Goal: Task Accomplishment & Management: Use online tool/utility

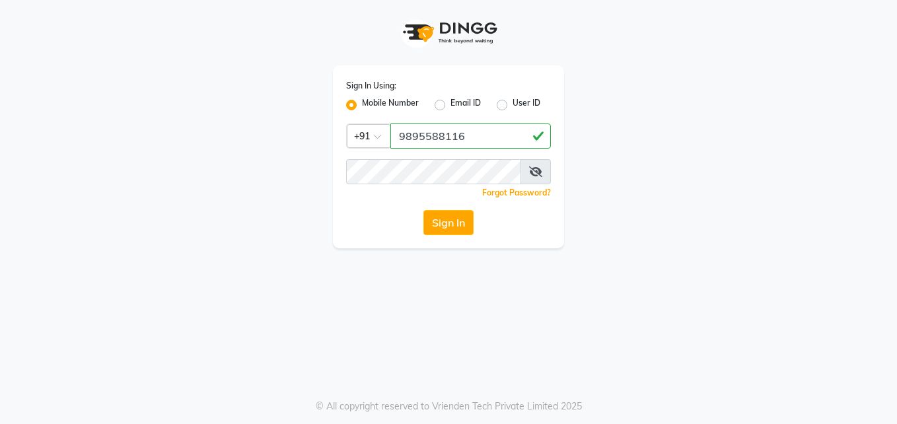
type input "9895588116"
click at [444, 224] on button "Sign In" at bounding box center [449, 222] width 50 height 25
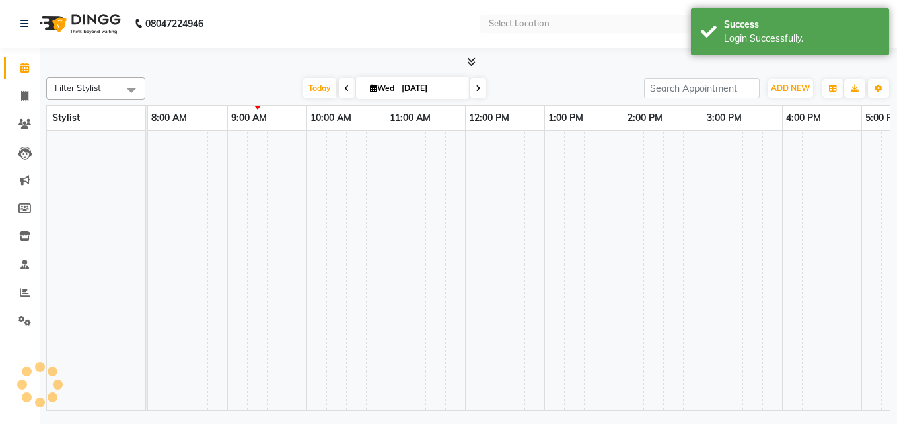
select select "en"
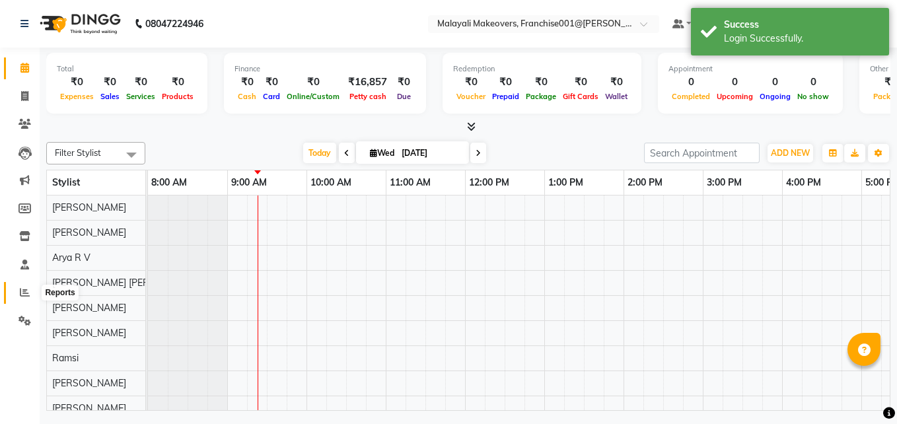
click at [23, 293] on icon at bounding box center [25, 292] width 10 height 10
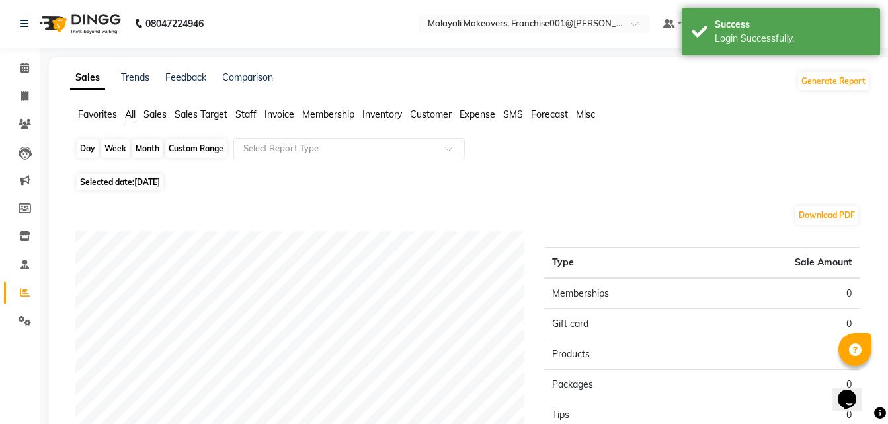
click at [84, 145] on div "Day" at bounding box center [88, 148] width 22 height 19
select select "9"
select select "2025"
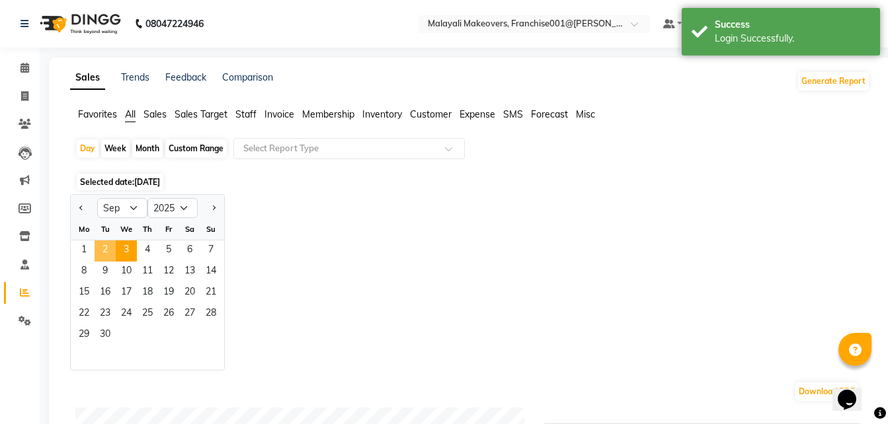
click at [102, 245] on span "2" at bounding box center [104, 251] width 21 height 21
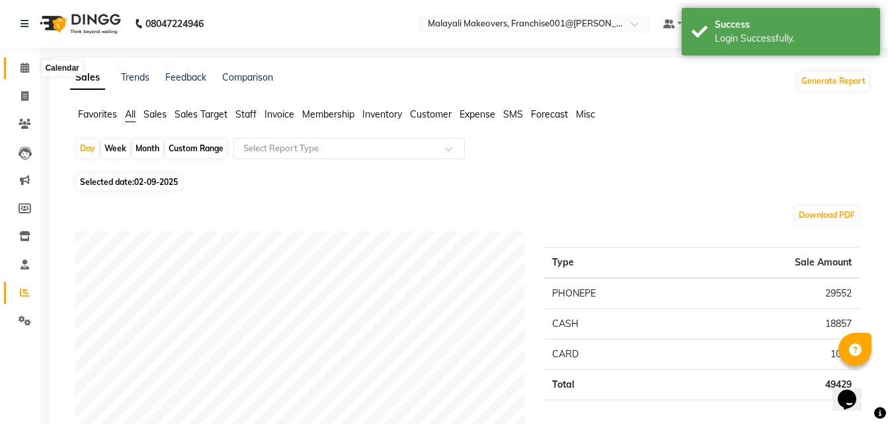
click at [30, 70] on span at bounding box center [24, 68] width 23 height 15
